Goal: Task Accomplishment & Management: Manage account settings

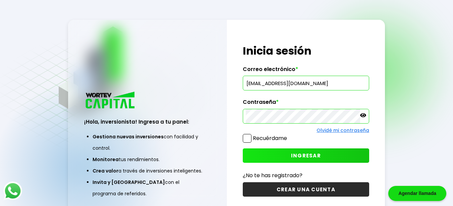
click at [305, 156] on span "INGRESAR" at bounding box center [306, 155] width 30 height 7
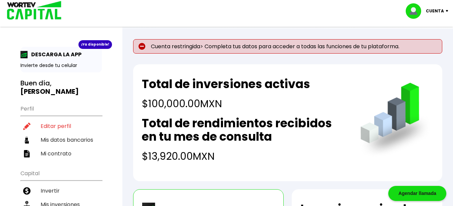
click at [402, 48] on p "Cuenta restringida> Completa tus datos para acceder a todas las funciones de tu…" at bounding box center [287, 46] width 309 height 14
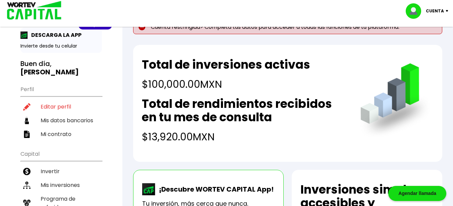
scroll to position [40, 0]
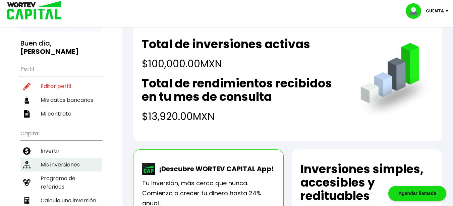
click at [70, 166] on li "Mis inversiones" at bounding box center [60, 165] width 81 height 14
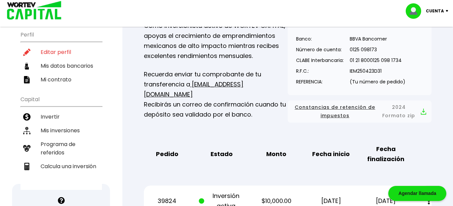
scroll to position [47, 0]
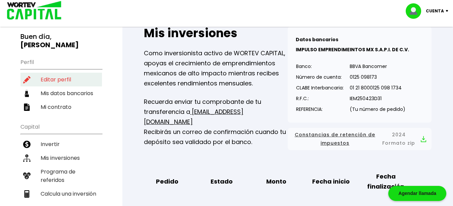
click at [69, 79] on li "Editar perfil" at bounding box center [60, 80] width 81 height 14
select select "Hombre"
select select "Posgrado"
select select "DG"
select select "BBVA Bancomer"
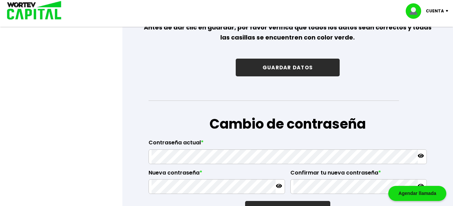
scroll to position [1099, 0]
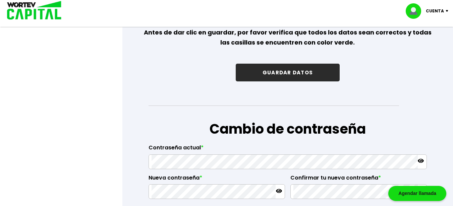
click at [283, 78] on button "GUARDAR DATOS" at bounding box center [288, 73] width 104 height 18
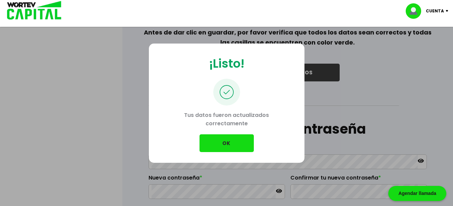
click at [232, 144] on button "OK" at bounding box center [226, 143] width 54 height 18
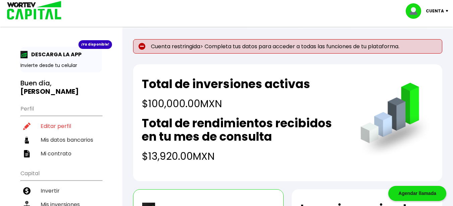
click at [144, 47] on img at bounding box center [141, 46] width 7 height 7
